Goal: Information Seeking & Learning: Check status

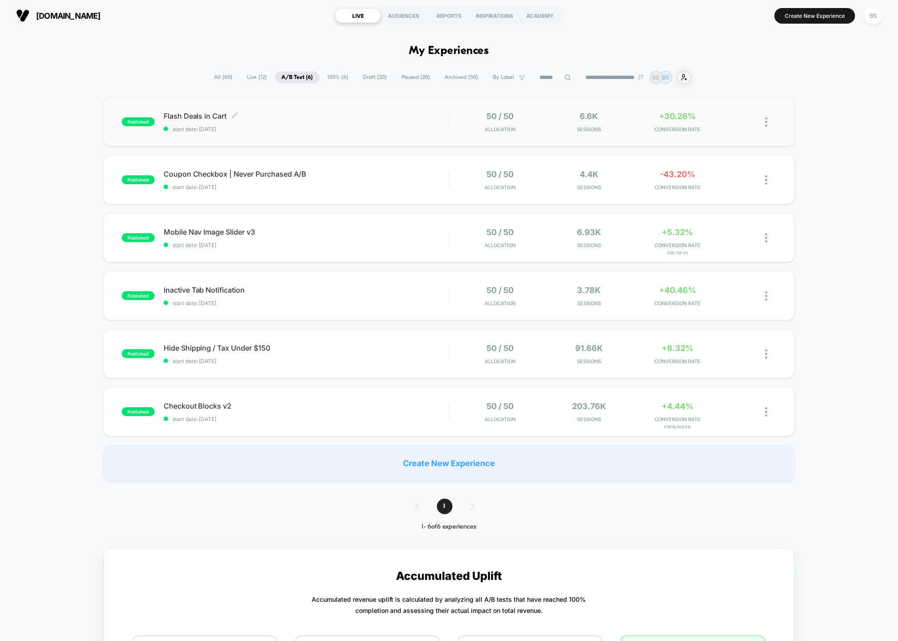
click at [376, 123] on div "Flash Deals in Cart Click to edit experience details Click to edit experience d…" at bounding box center [306, 121] width 285 height 21
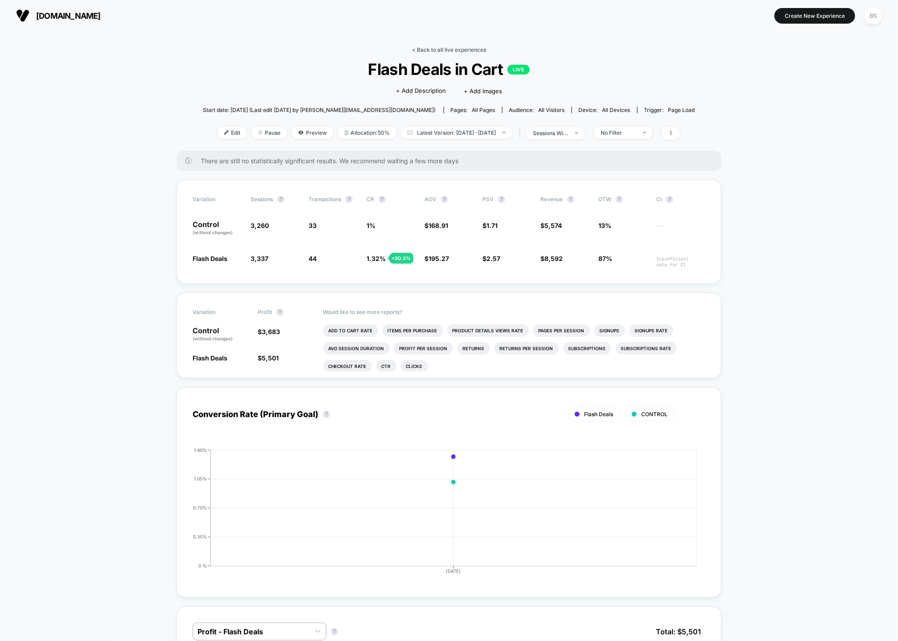
click at [426, 47] on link "< Back to all live experiences" at bounding box center [449, 49] width 74 height 7
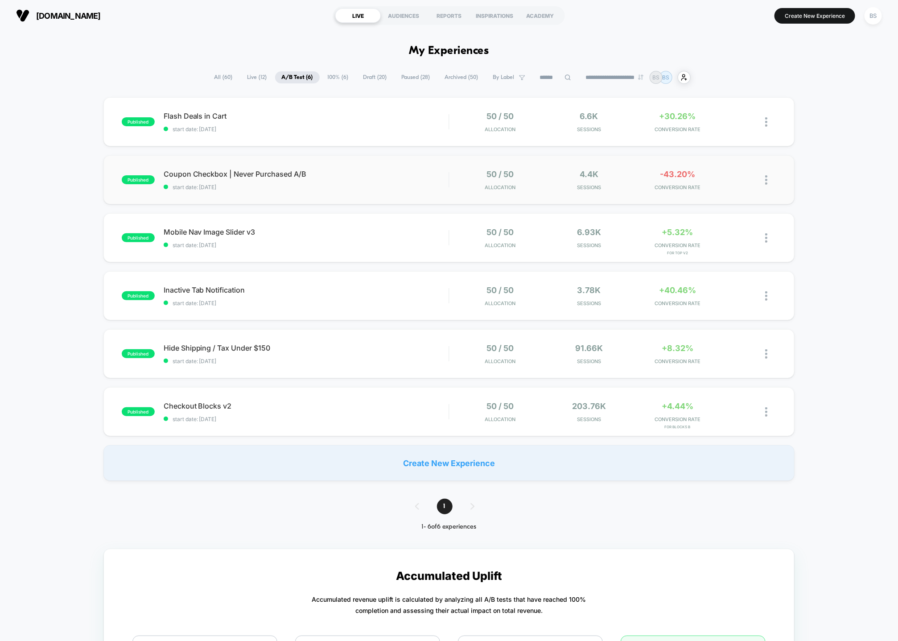
click at [465, 187] on div "50 / 50 Allocation" at bounding box center [500, 179] width 84 height 21
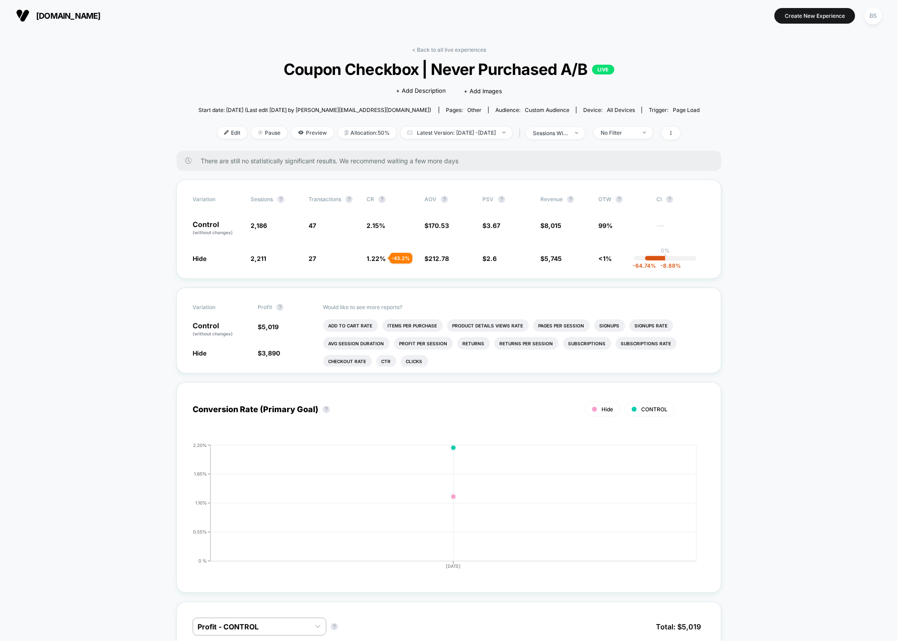
click at [423, 51] on link "< Back to all live experiences" at bounding box center [449, 49] width 74 height 7
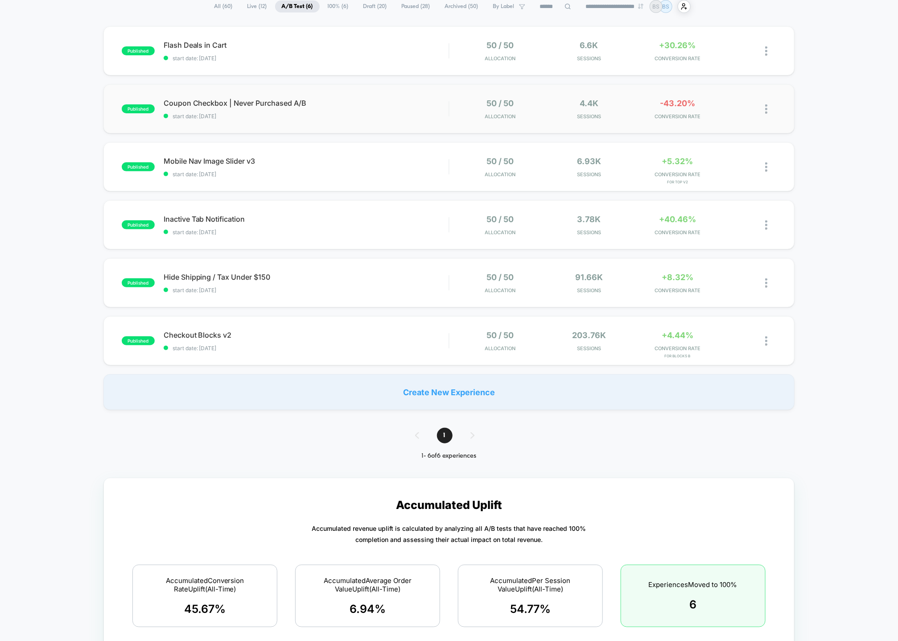
scroll to position [80, 0]
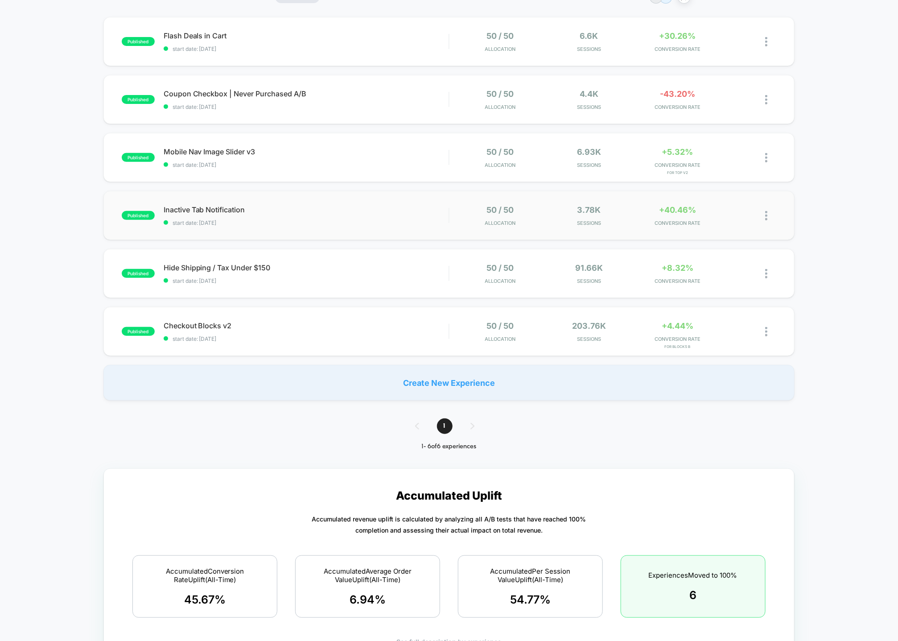
click at [484, 207] on div "50 / 50 Allocation" at bounding box center [500, 215] width 84 height 21
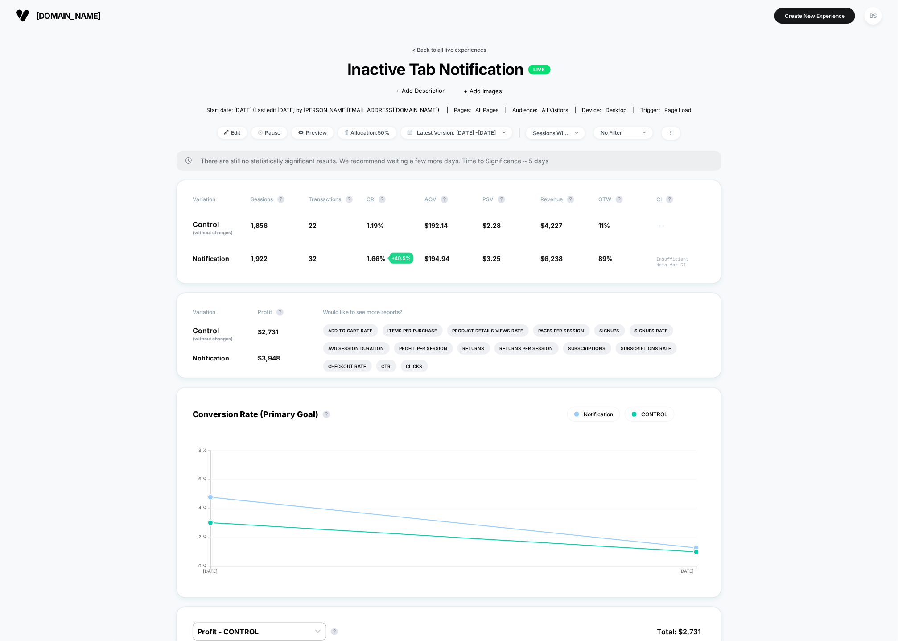
click at [422, 47] on link "< Back to all live experiences" at bounding box center [449, 49] width 74 height 7
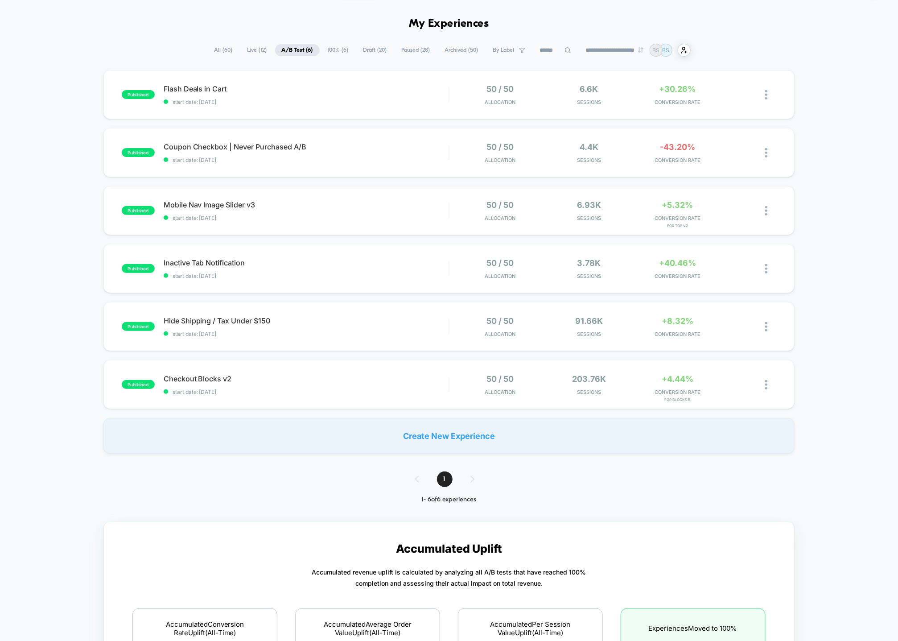
scroll to position [29, 0]
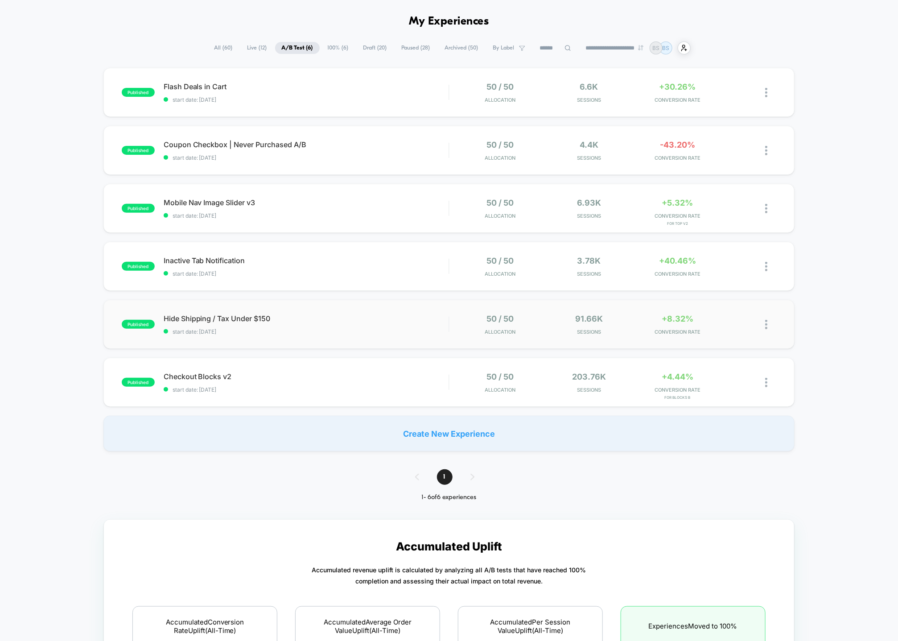
click at [412, 310] on div "published Hide Shipping / Tax Under $150 start date: [DATE] 50 / 50 Allocation …" at bounding box center [449, 324] width 692 height 49
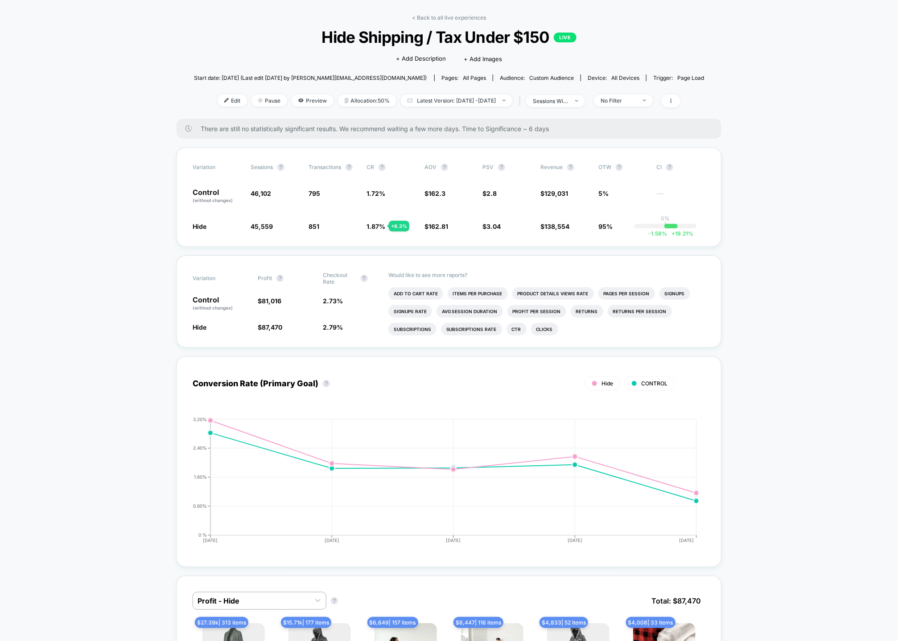
scroll to position [35, 0]
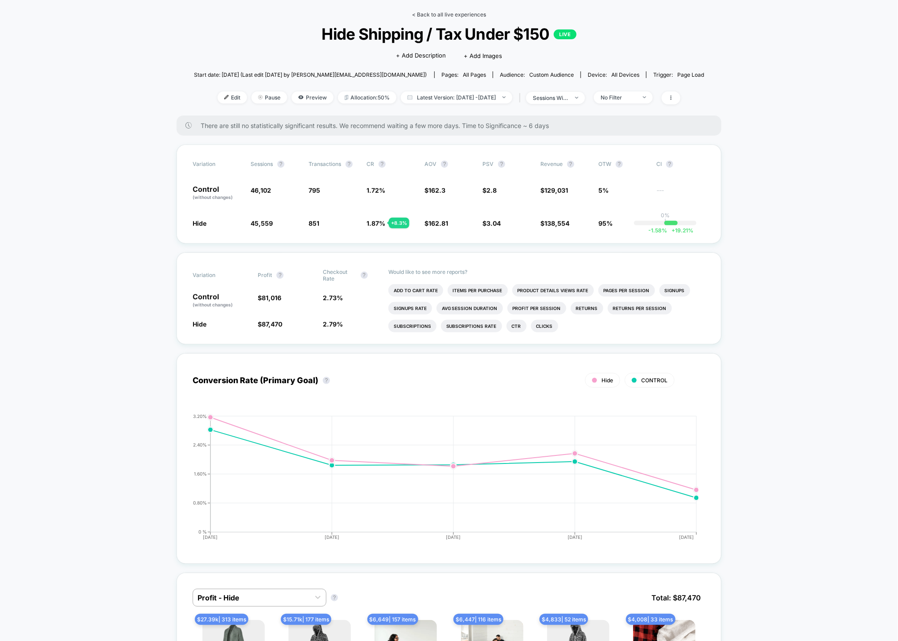
click at [449, 12] on link "< Back to all live experiences" at bounding box center [449, 14] width 74 height 7
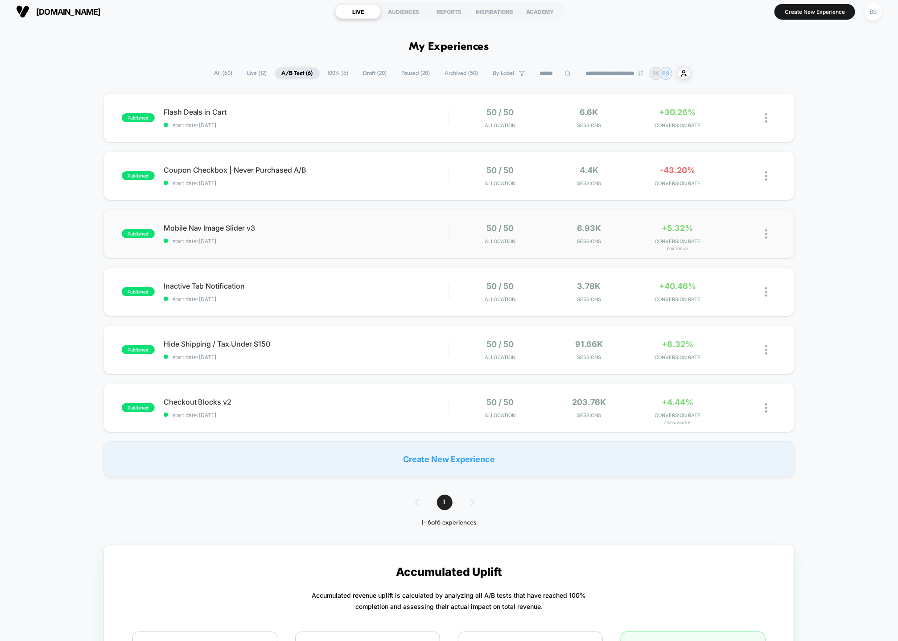
scroll to position [7, 0]
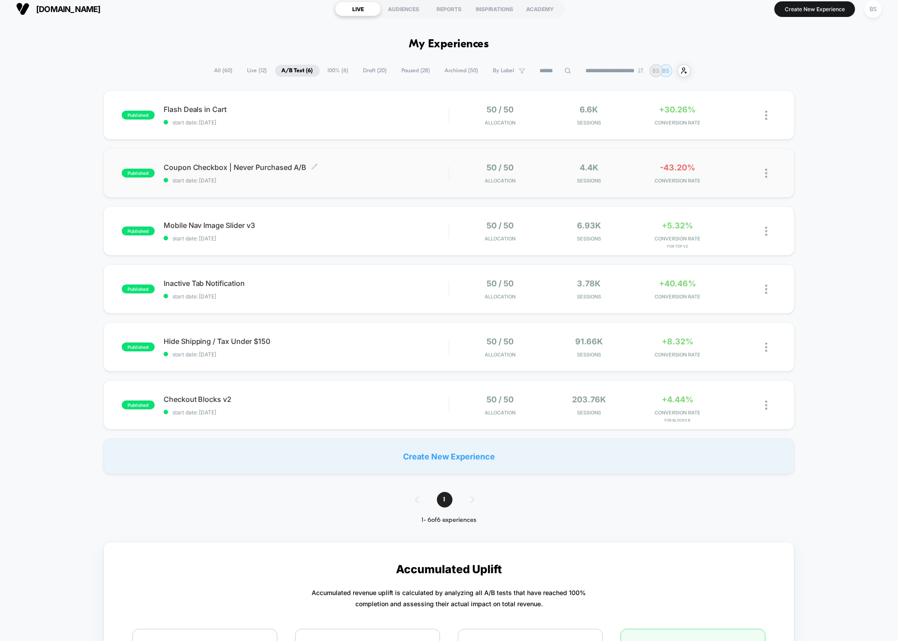
click at [446, 181] on span "start date: [DATE]" at bounding box center [306, 180] width 285 height 7
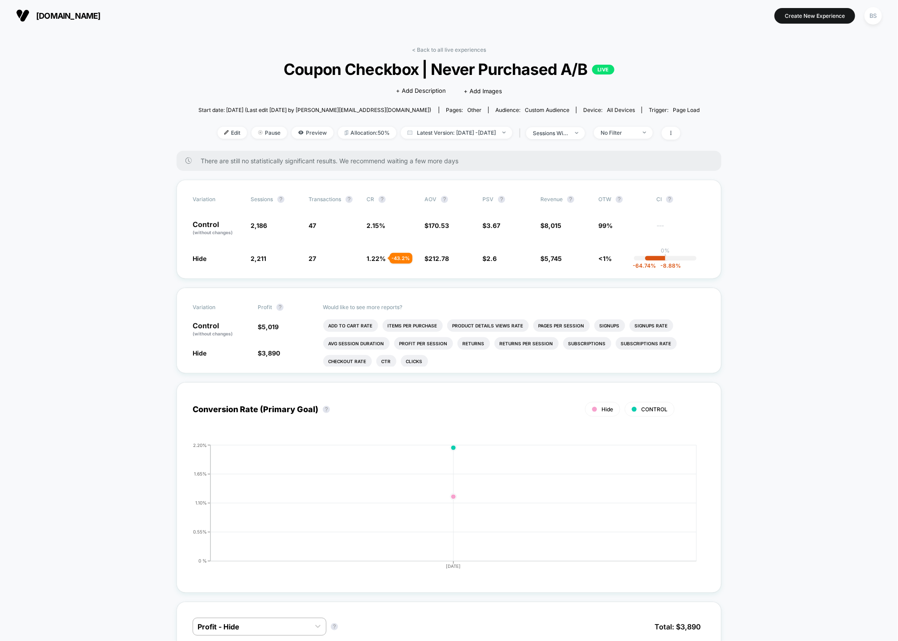
click at [440, 49] on link "< Back to all live experiences" at bounding box center [449, 49] width 74 height 7
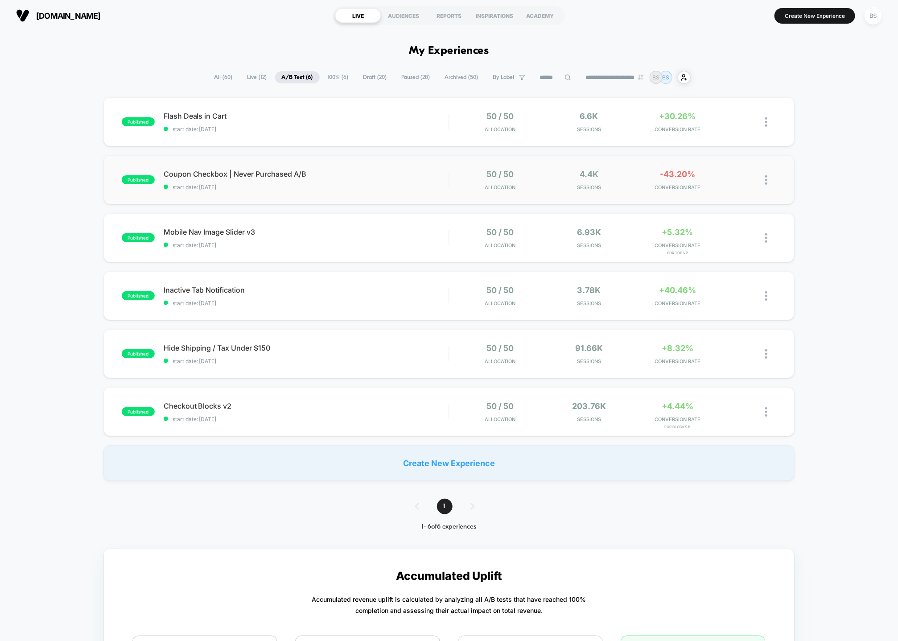
click at [484, 174] on div "50 / 50 Allocation" at bounding box center [500, 179] width 84 height 21
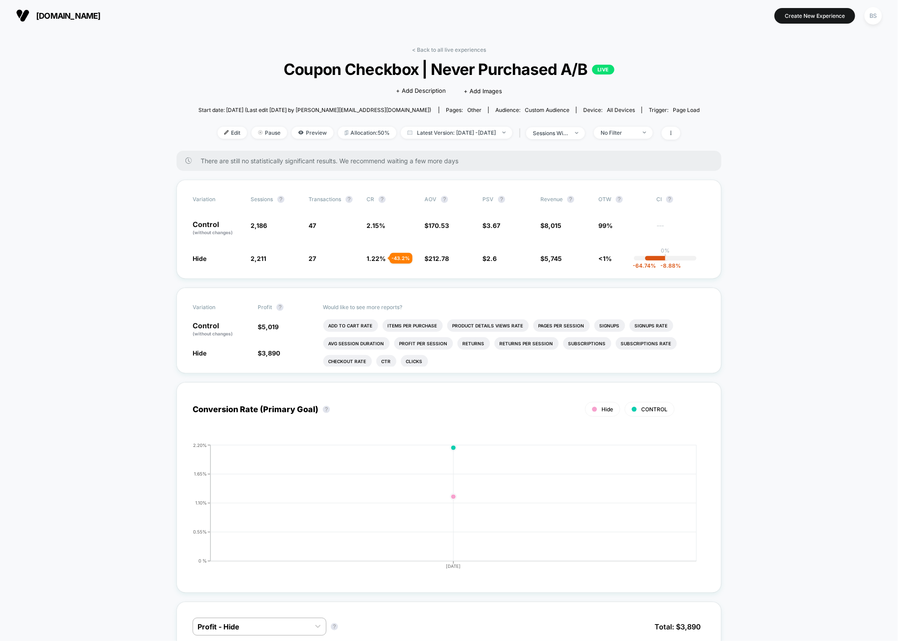
click at [408, 51] on div "< Back to all live experiences Coupon Checkbox | Never Purchased A/B LIVE Click…" at bounding box center [449, 98] width 502 height 104
click at [417, 49] on link "< Back to all live experiences" at bounding box center [449, 49] width 74 height 7
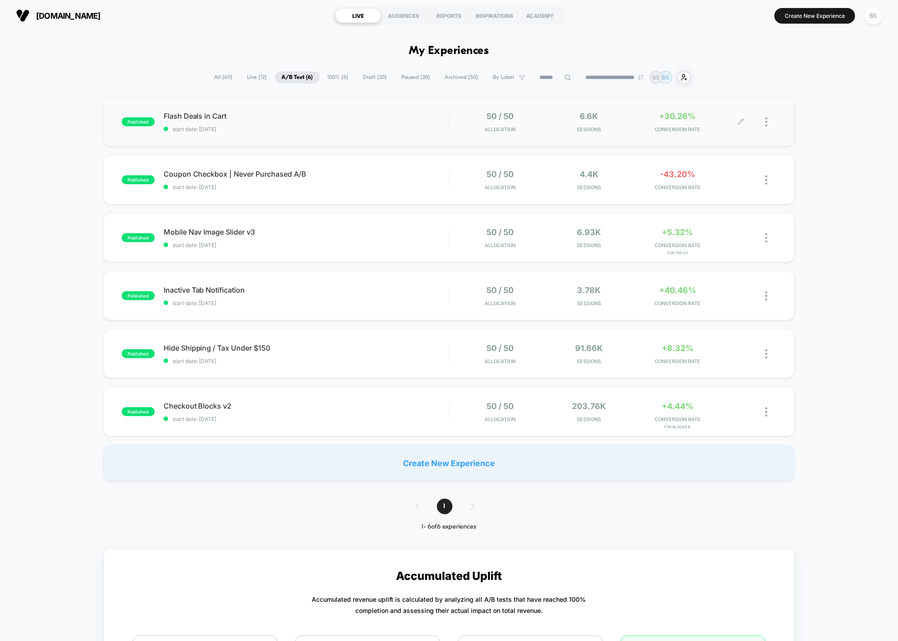
click at [455, 129] on div "50 / 50 Allocation 6.6k Sessions +30.26% CONVERSION RATE" at bounding box center [612, 121] width 327 height 21
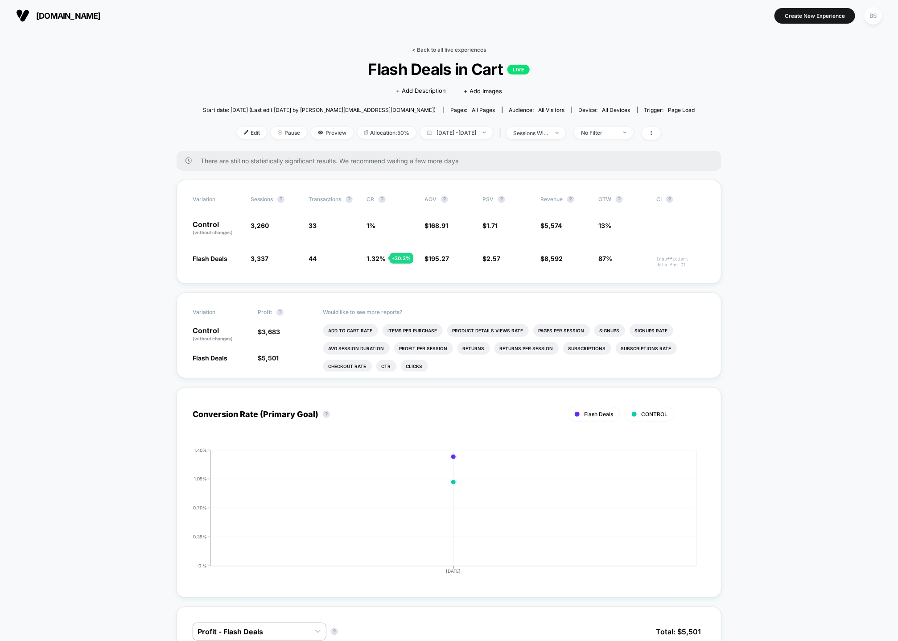
click at [441, 50] on link "< Back to all live experiences" at bounding box center [449, 49] width 74 height 7
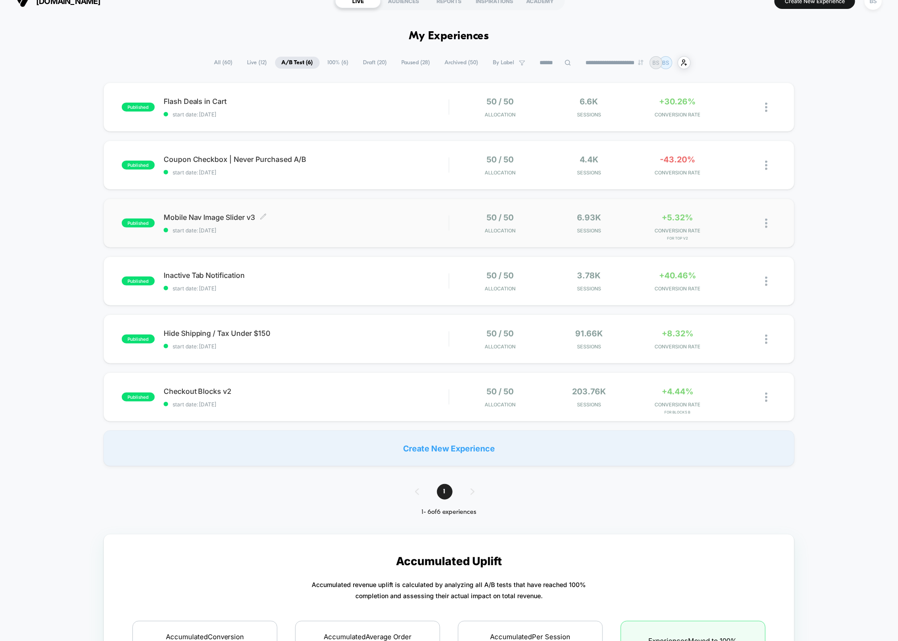
scroll to position [16, 0]
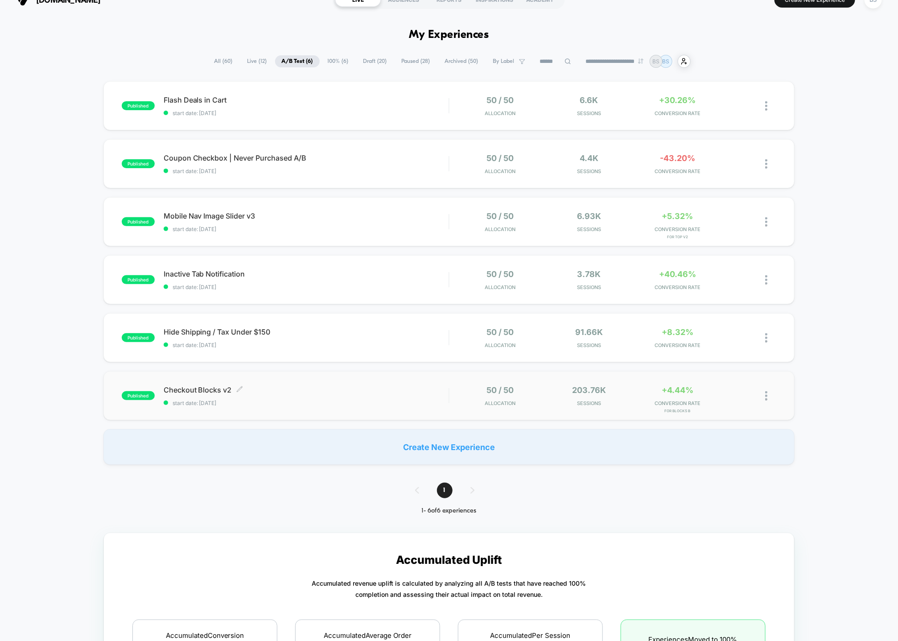
click at [418, 398] on div "Checkout Blocks v2 Click to edit experience details Click to edit experience de…" at bounding box center [306, 395] width 285 height 21
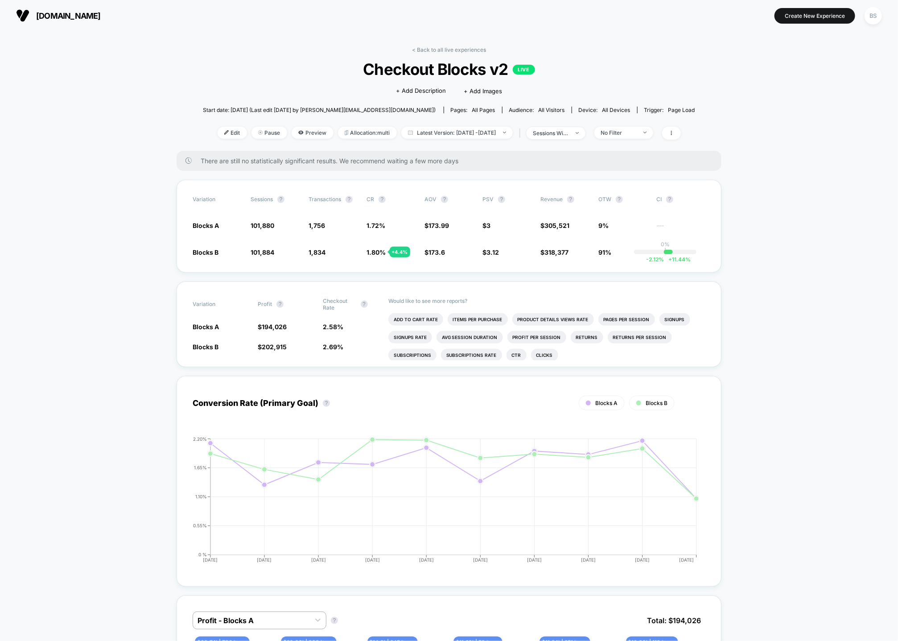
click at [639, 138] on div "Edit Pause Preview Allocation: multi Latest Version: [DATE] - [DATE] | sessions…" at bounding box center [449, 133] width 492 height 13
click at [637, 130] on div "No Filter" at bounding box center [619, 132] width 36 height 7
click at [630, 218] on span "New Visitors" at bounding box center [628, 219] width 37 height 8
click at [629, 258] on button "Save" at bounding box center [636, 262] width 82 height 15
click at [637, 133] on div "New Visitors" at bounding box center [619, 132] width 36 height 7
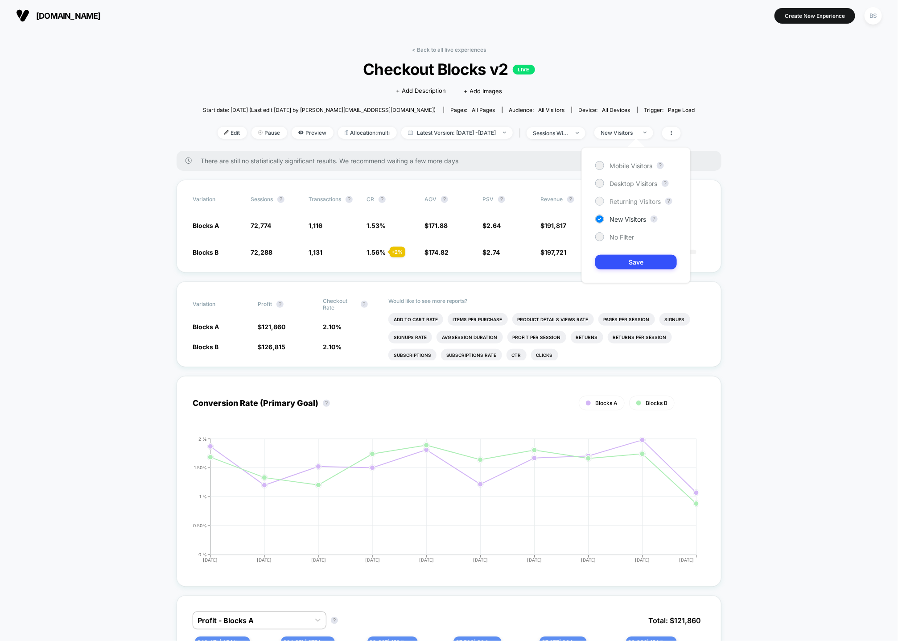
click at [628, 203] on span "Returning Visitors" at bounding box center [635, 202] width 51 height 8
click at [631, 266] on button "Save" at bounding box center [636, 262] width 82 height 15
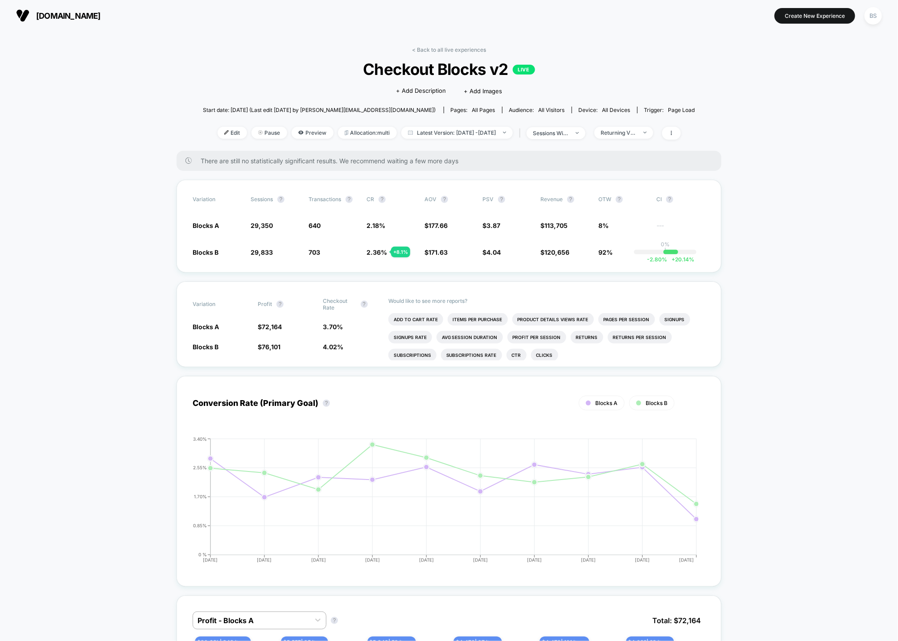
click at [412, 48] on link "< Back to all live experiences" at bounding box center [449, 49] width 74 height 7
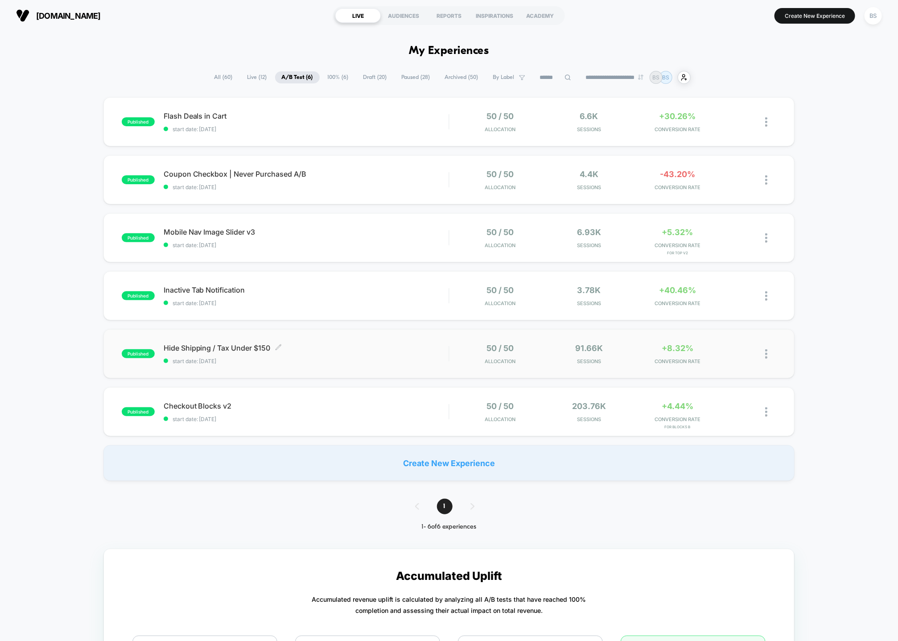
click at [423, 352] on span "Hide Shipping / Tax Under $150 Click to edit experience details" at bounding box center [306, 347] width 285 height 9
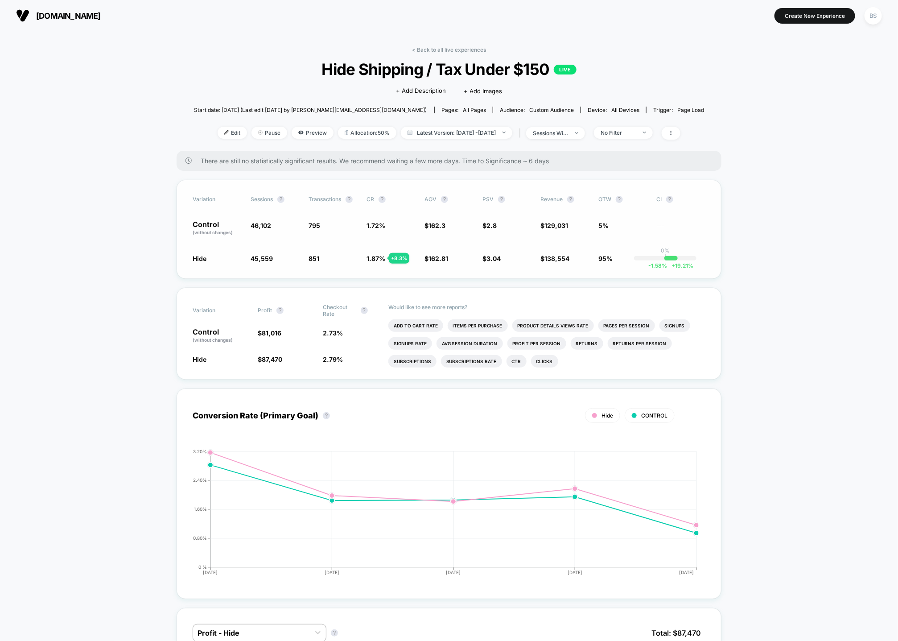
click at [385, 258] on span "1.87 %" at bounding box center [376, 259] width 19 height 8
click at [376, 258] on span "1.87 %" at bounding box center [376, 259] width 19 height 8
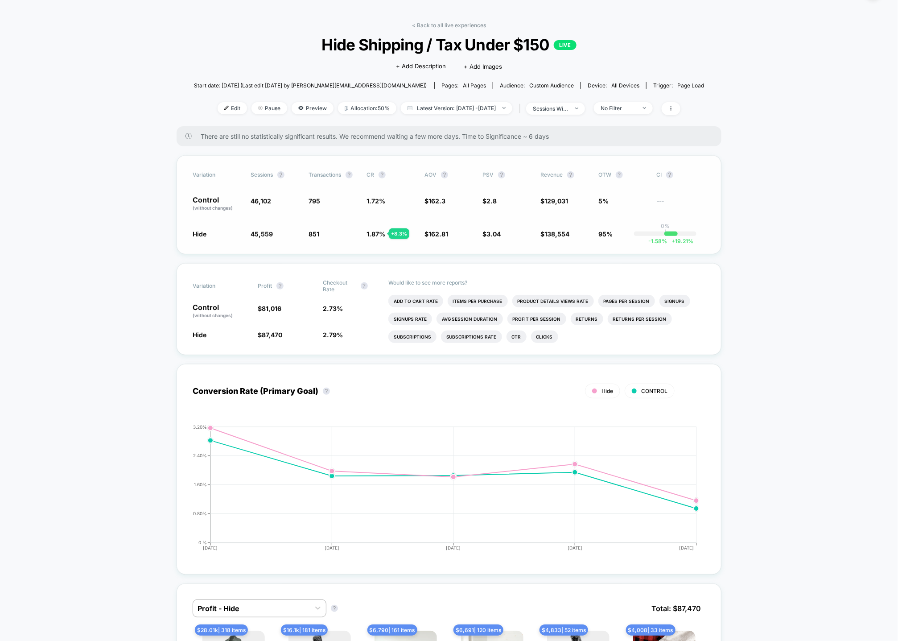
scroll to position [27, 0]
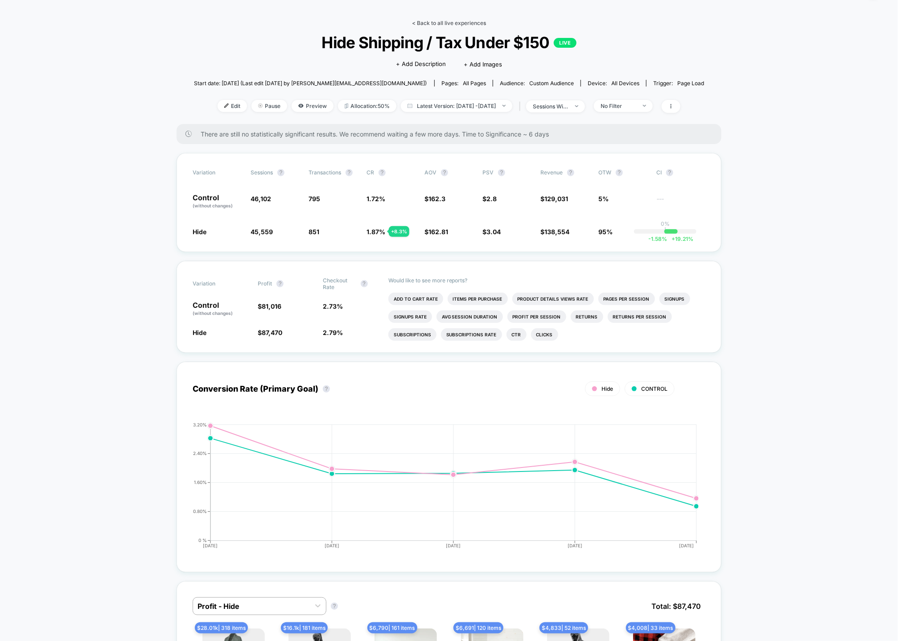
click at [457, 23] on link "< Back to all live experiences" at bounding box center [449, 23] width 74 height 7
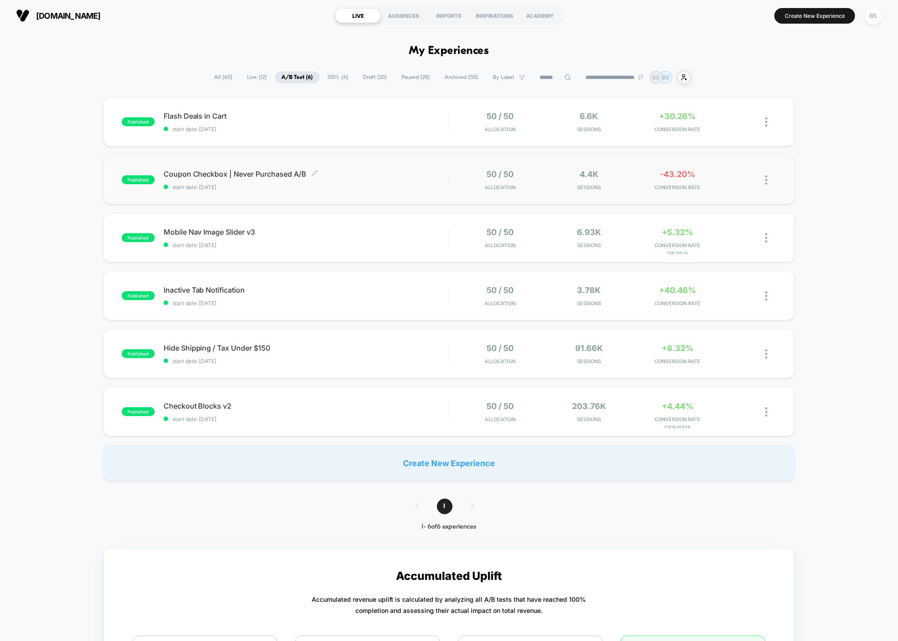
click at [378, 187] on span "start date: [DATE]" at bounding box center [306, 187] width 285 height 7
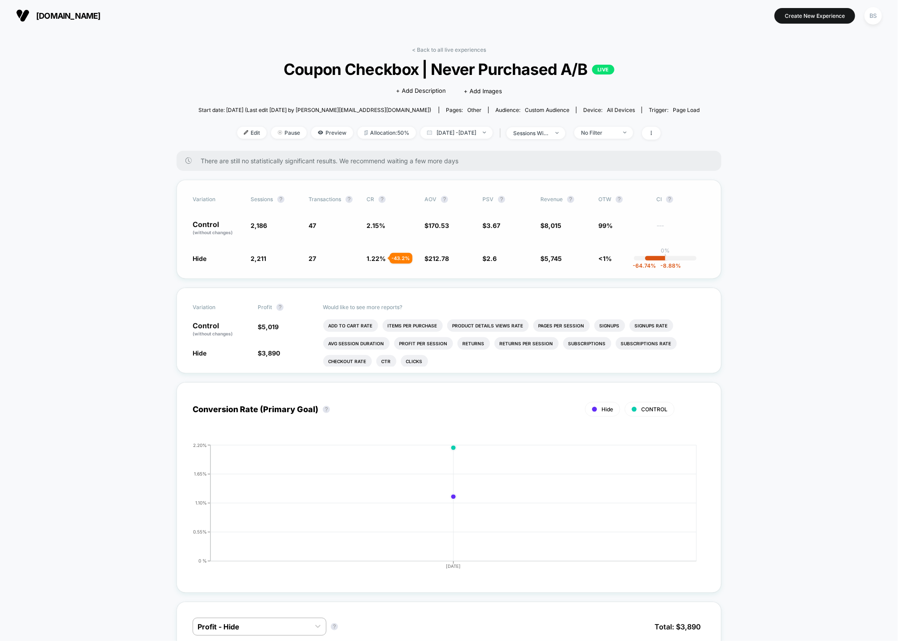
click at [553, 224] on span "8,015" at bounding box center [552, 226] width 17 height 8
click at [548, 225] on span "8,015" at bounding box center [552, 226] width 17 height 8
click at [552, 276] on div "Variation Sessions ? Transactions ? CR ? AOV ? PSV ? Revenue ? OTW ? CI ? Contr…" at bounding box center [449, 229] width 545 height 99
click at [552, 261] on span "5,745" at bounding box center [552, 259] width 17 height 8
click at [554, 225] on span "8,015" at bounding box center [552, 226] width 17 height 8
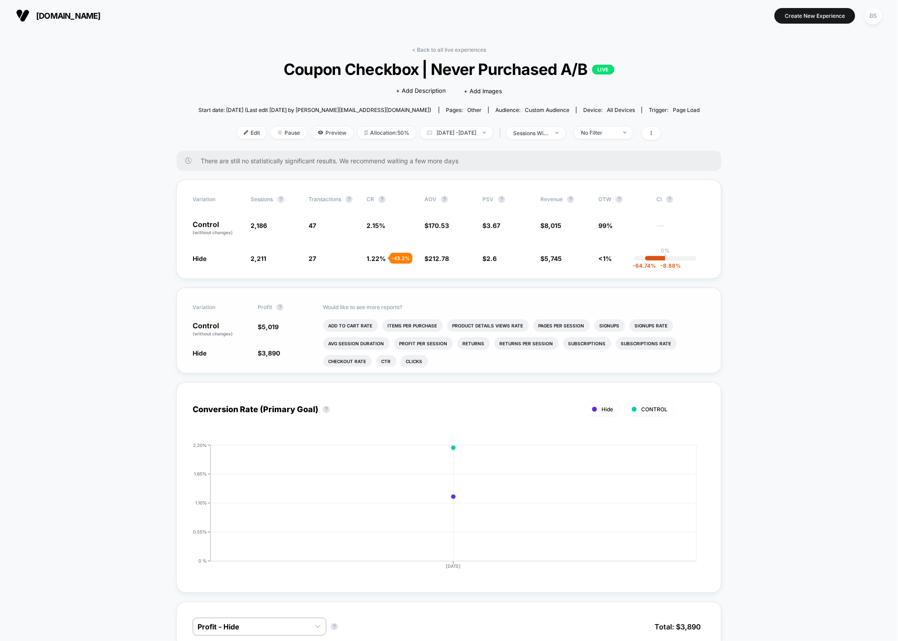
click at [270, 326] on span "5,019" at bounding box center [270, 327] width 17 height 8
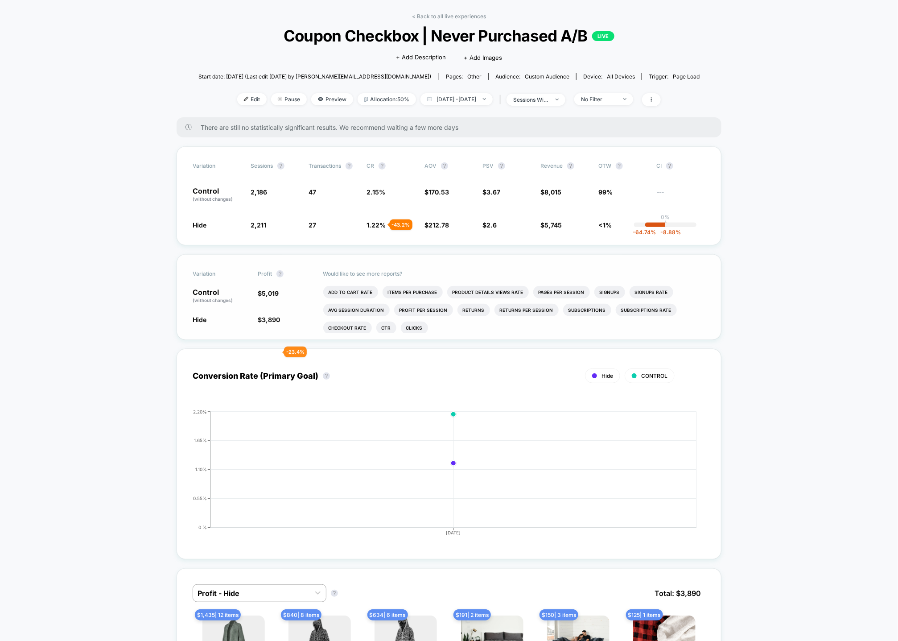
scroll to position [35, 0]
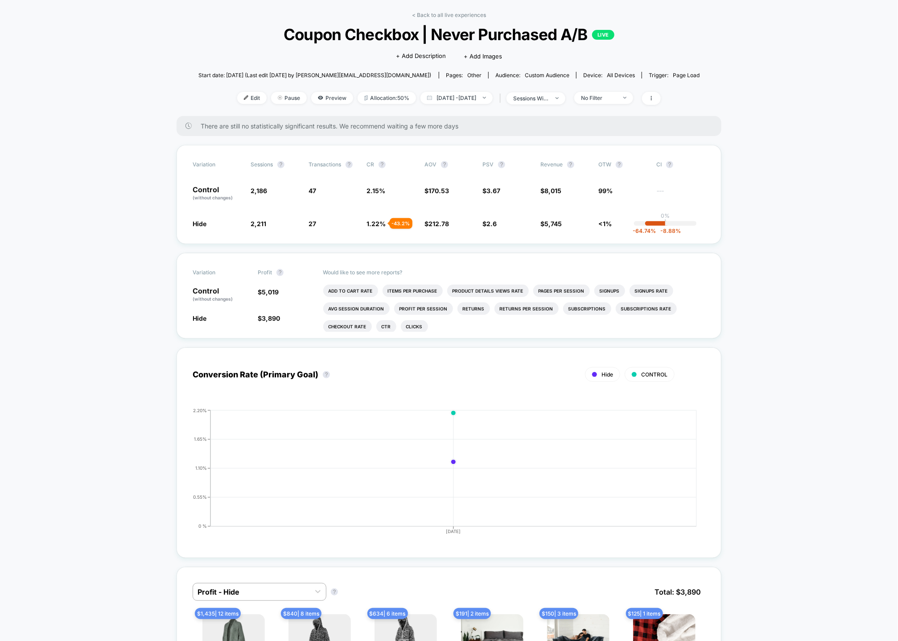
click at [403, 20] on div "< Back to all live experiences Coupon Checkbox | Never Purchased A/B LIVE Click…" at bounding box center [449, 64] width 502 height 104
click at [409, 20] on div "< Back to all live experiences Coupon Checkbox | Never Purchased A/B LIVE Click…" at bounding box center [449, 64] width 502 height 104
click at [416, 14] on link "< Back to all live experiences" at bounding box center [449, 15] width 74 height 7
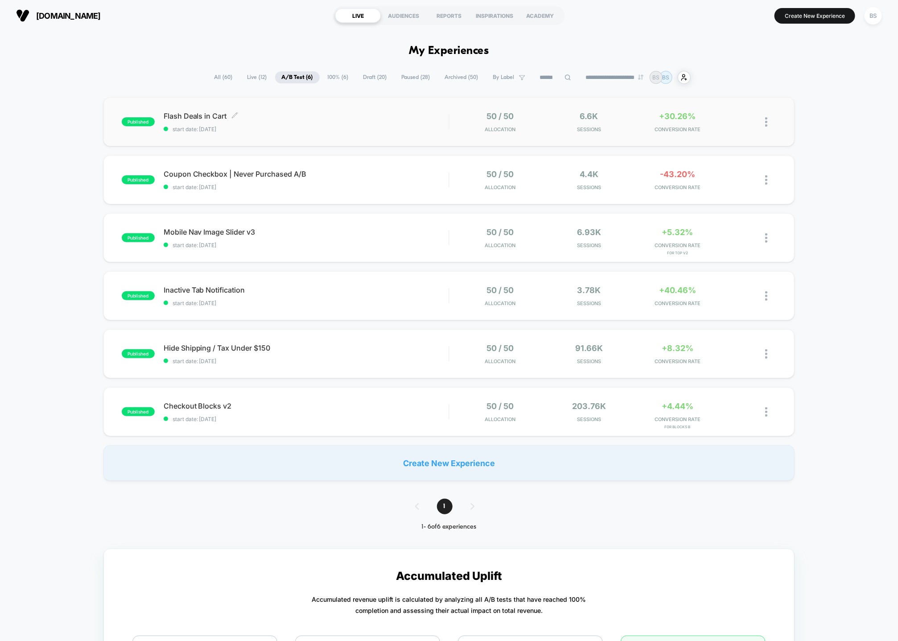
click at [432, 120] on span "Flash Deals in Cart Click to edit experience details" at bounding box center [306, 115] width 285 height 9
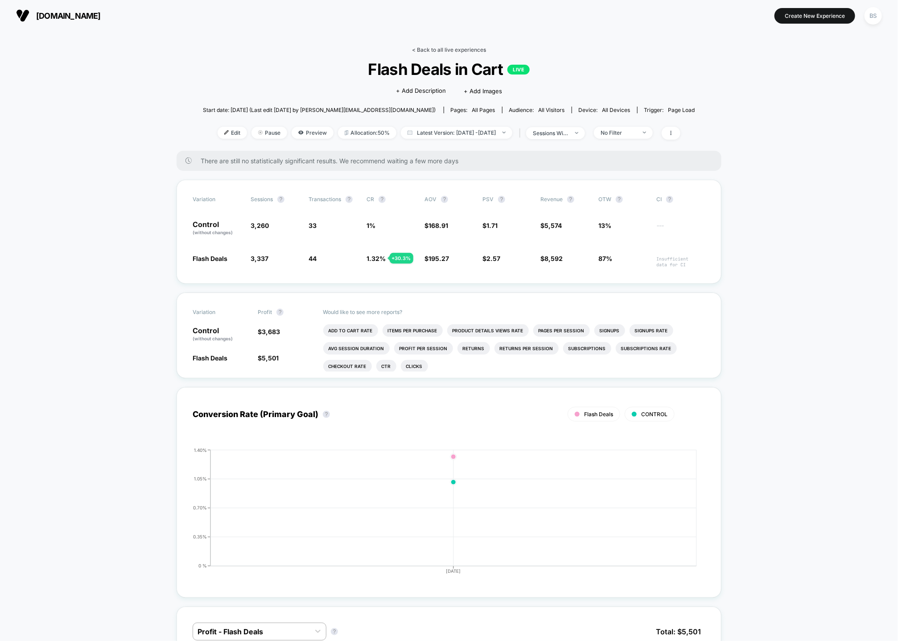
click at [434, 49] on link "< Back to all live experiences" at bounding box center [449, 49] width 74 height 7
